Goal: Information Seeking & Learning: Compare options

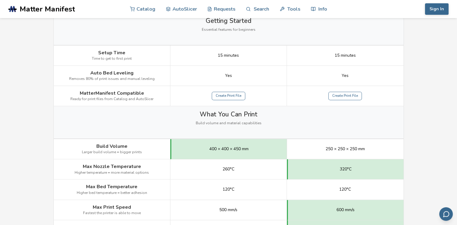
scroll to position [211, 0]
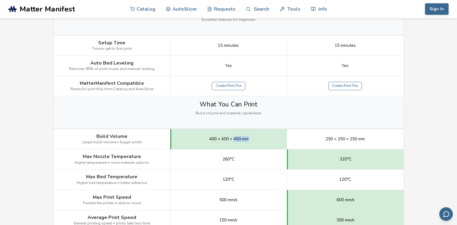
drag, startPoint x: 233, startPoint y: 139, endPoint x: 250, endPoint y: 138, distance: 16.3
click at [250, 138] on div "400 × 400 × 450 mm" at bounding box center [228, 139] width 117 height 20
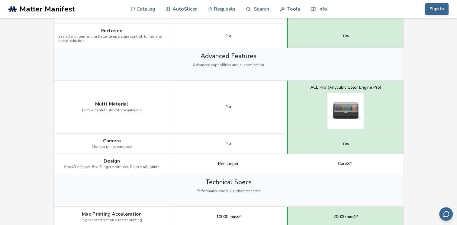
scroll to position [634, 0]
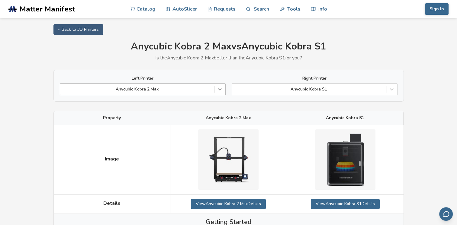
click at [217, 87] on icon at bounding box center [220, 89] width 6 height 6
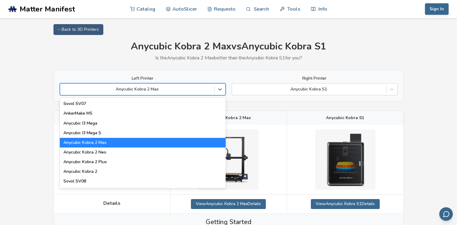
scroll to position [30, 0]
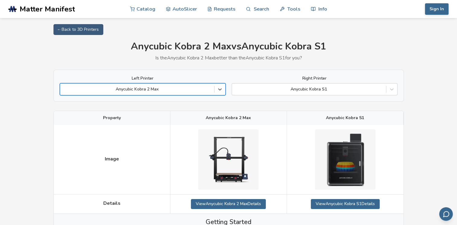
click at [158, 88] on div at bounding box center [137, 89] width 148 height 6
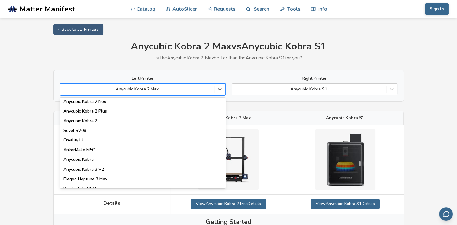
scroll to position [60, 0]
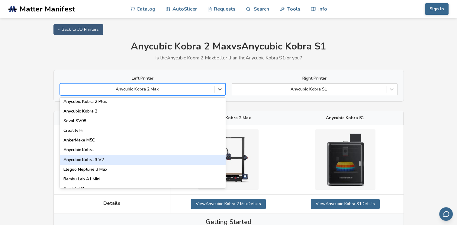
click at [107, 161] on div "Anycubic Kobra 3 V2" at bounding box center [143, 160] width 166 height 10
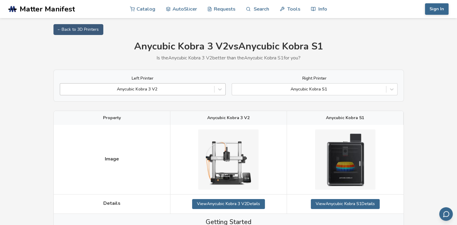
click at [191, 87] on div at bounding box center [137, 89] width 148 height 6
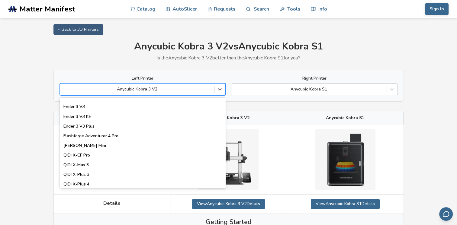
scroll to position [624, 0]
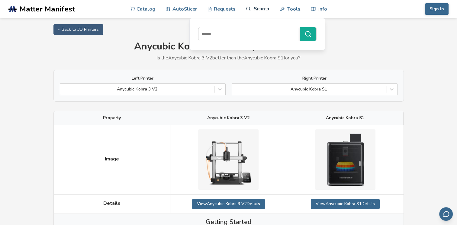
click at [253, 8] on link "Search" at bounding box center [257, 9] width 23 height 18
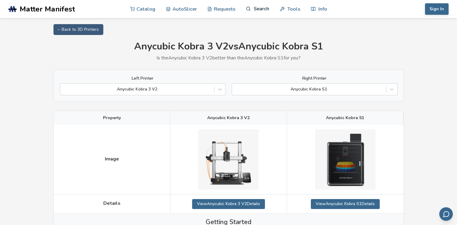
click at [253, 12] on link "Search" at bounding box center [257, 9] width 23 height 18
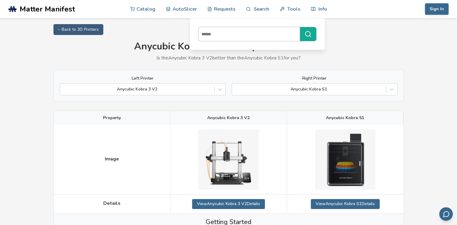
click at [229, 35] on input at bounding box center [248, 34] width 98 height 11
type input "****"
click at [305, 35] on icon "submit" at bounding box center [308, 34] width 7 height 7
